Goal: Transaction & Acquisition: Purchase product/service

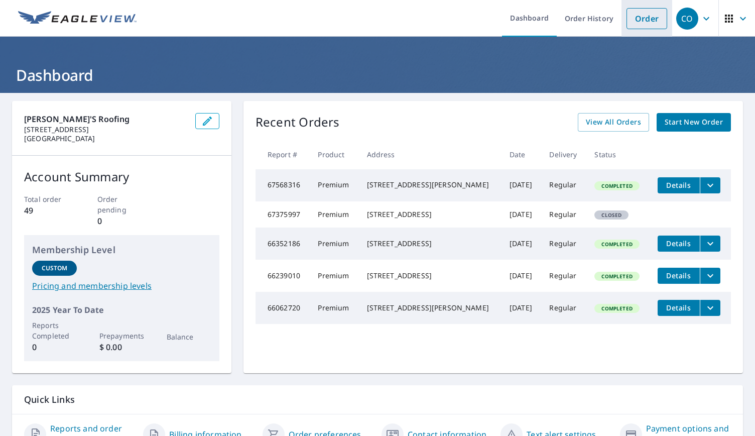
click at [635, 18] on link "Order" at bounding box center [647, 18] width 41 height 21
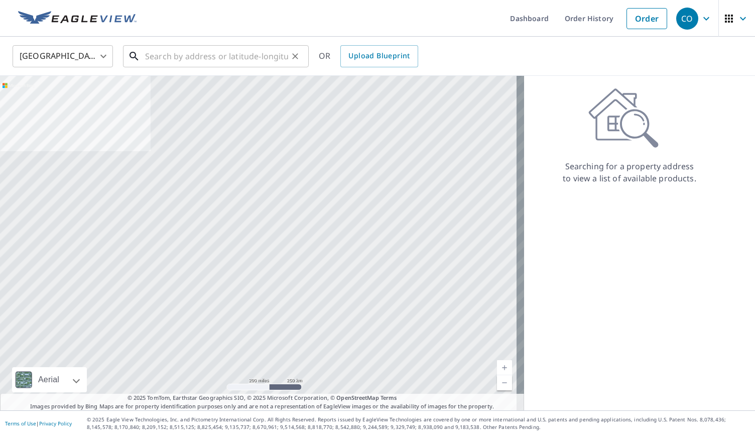
click at [182, 59] on input "text" at bounding box center [216, 56] width 143 height 28
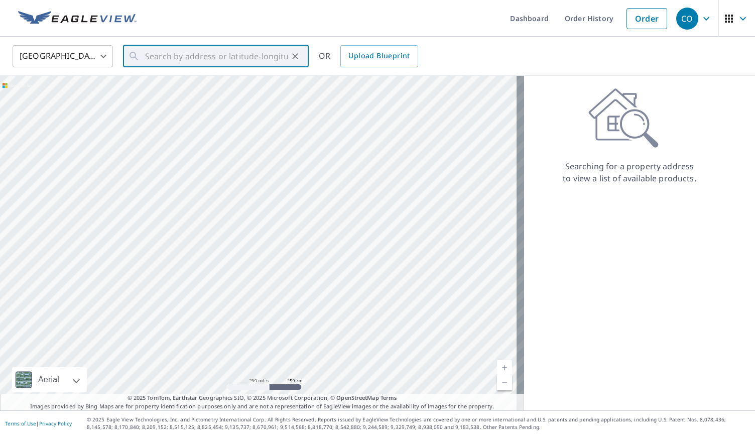
click at [102, 59] on body "CO CO Dashboard Order History Order CO [GEOGRAPHIC_DATA] US ​ ​ OR Upload Bluep…" at bounding box center [377, 218] width 755 height 436
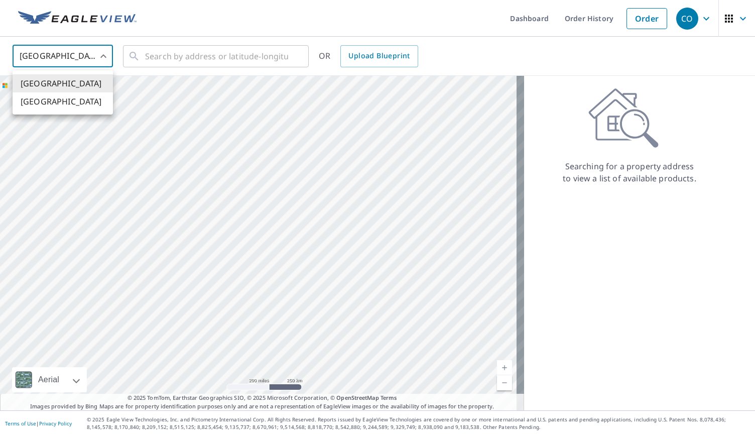
click at [69, 97] on li "[GEOGRAPHIC_DATA]" at bounding box center [63, 101] width 100 height 18
type input "CA"
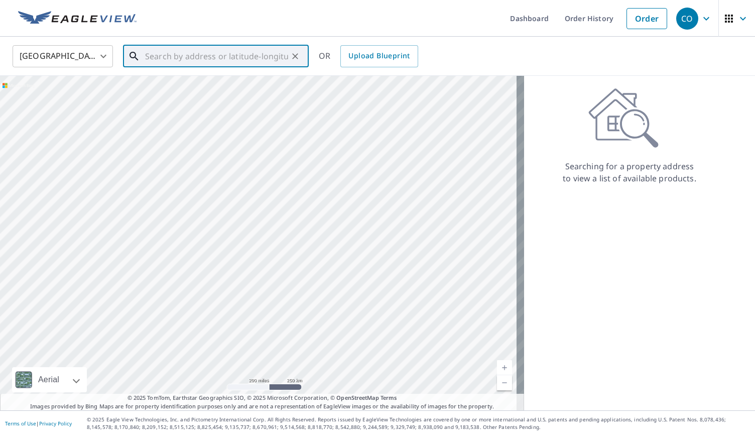
click at [162, 55] on input "text" at bounding box center [216, 56] width 143 height 28
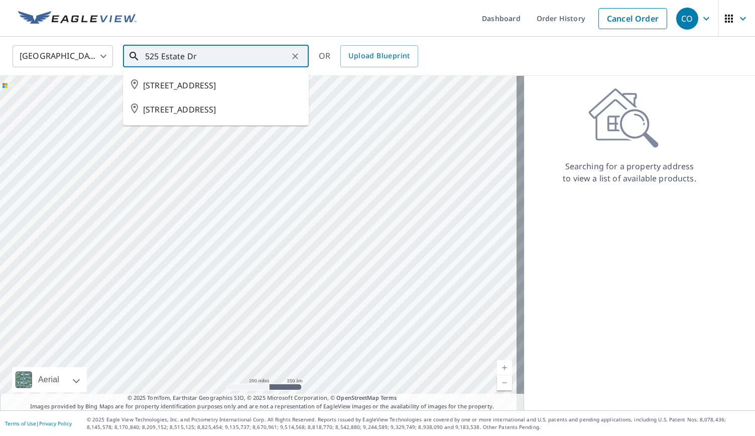
type input "525 Estate Dr"
